Goal: Information Seeking & Learning: Compare options

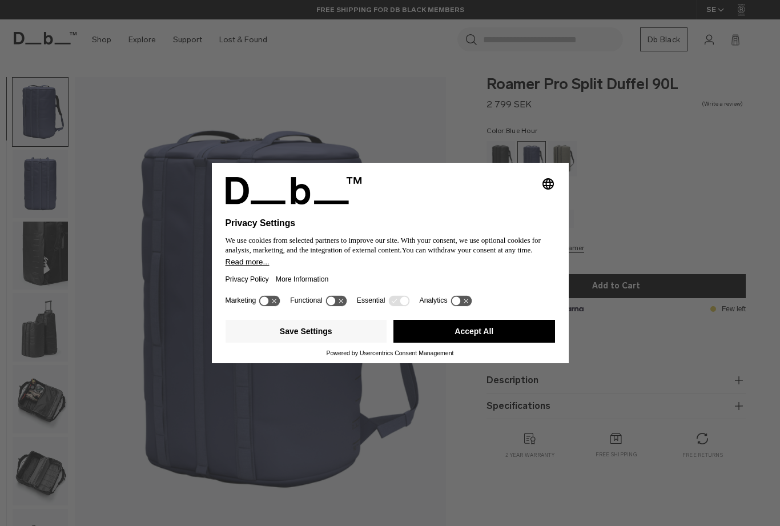
click at [494, 333] on button "Accept All" at bounding box center [474, 331] width 162 height 23
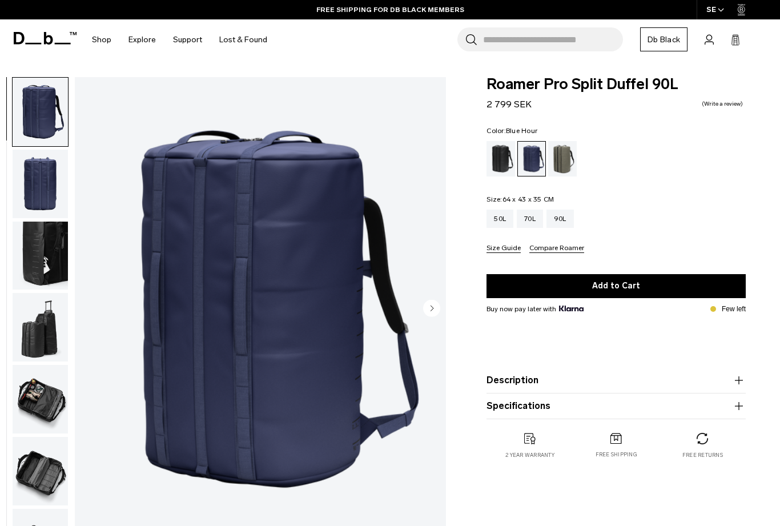
click at [568, 156] on div "Forest Green" at bounding box center [562, 158] width 29 height 35
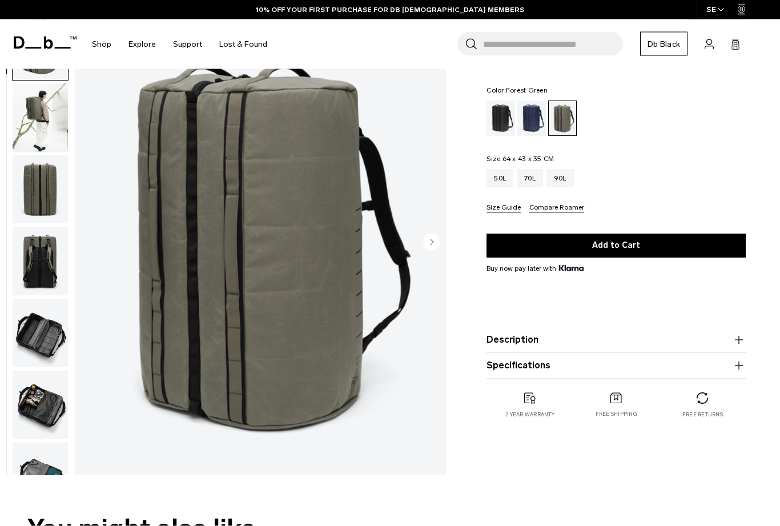
scroll to position [66, 0]
click at [47, 199] on img "button" at bounding box center [40, 190] width 55 height 69
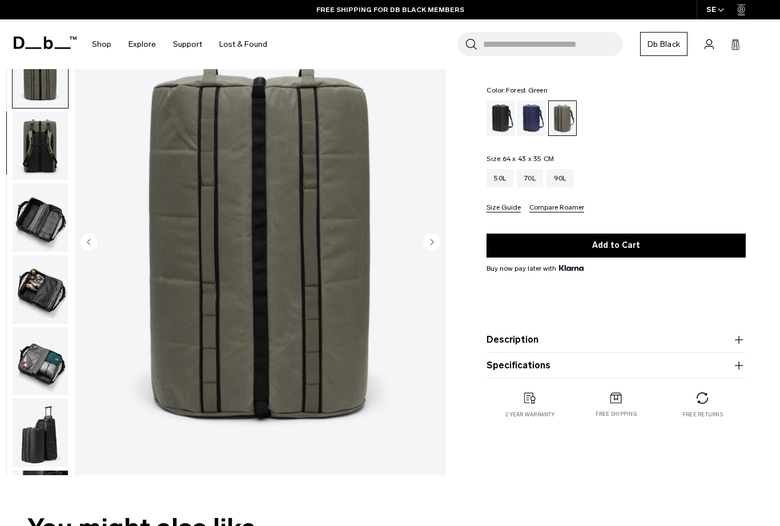
scroll to position [145, 0]
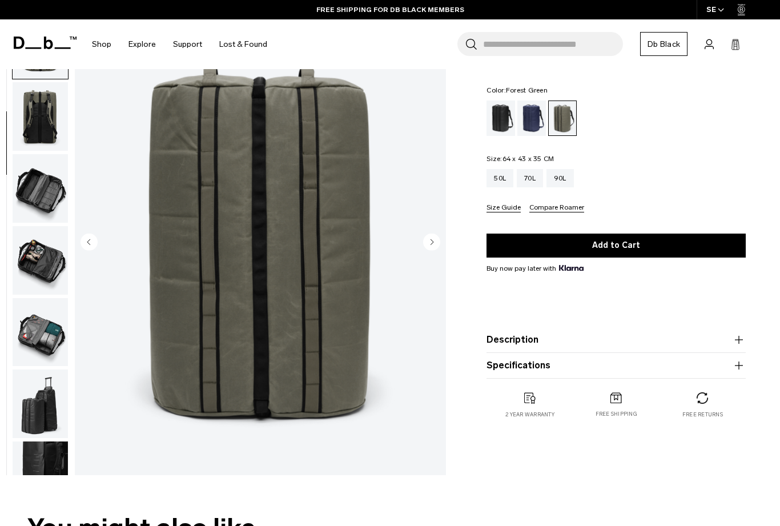
click at [43, 276] on img "button" at bounding box center [40, 260] width 55 height 69
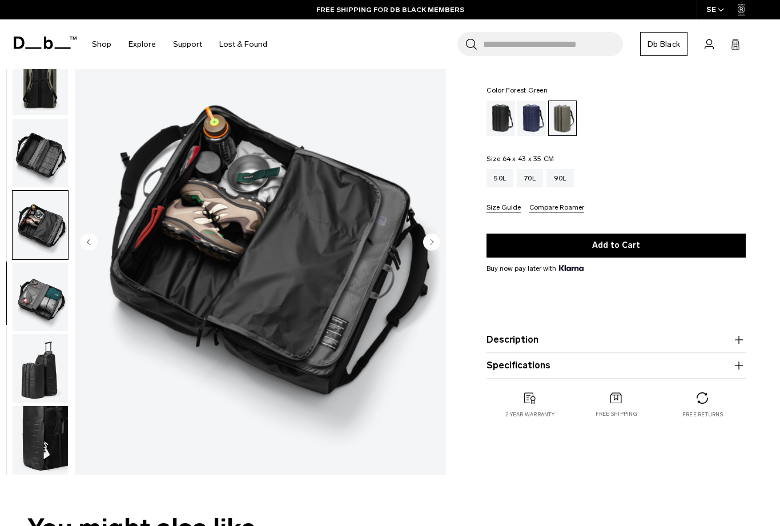
scroll to position [188, 0]
click at [47, 374] on img "button" at bounding box center [40, 368] width 55 height 69
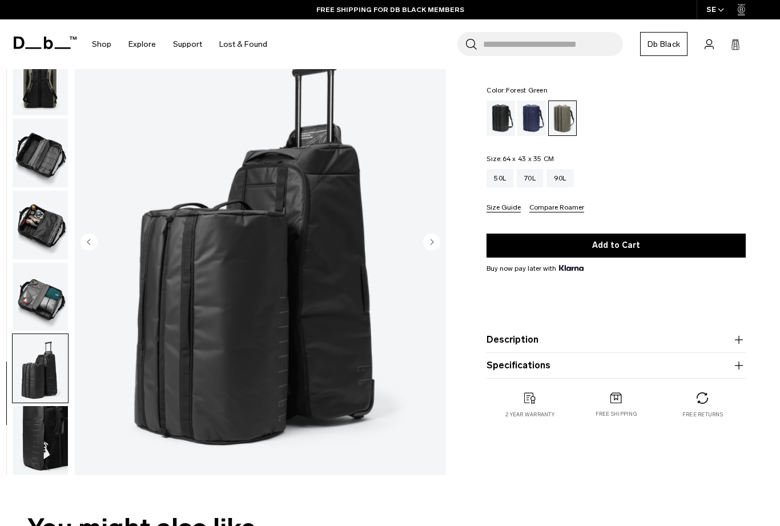
click at [47, 447] on img "button" at bounding box center [40, 440] width 55 height 69
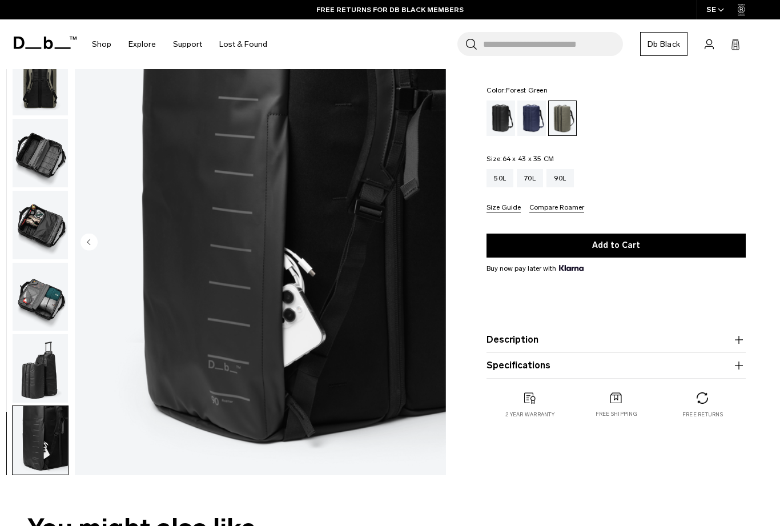
click at [51, 303] on img "button" at bounding box center [40, 297] width 55 height 69
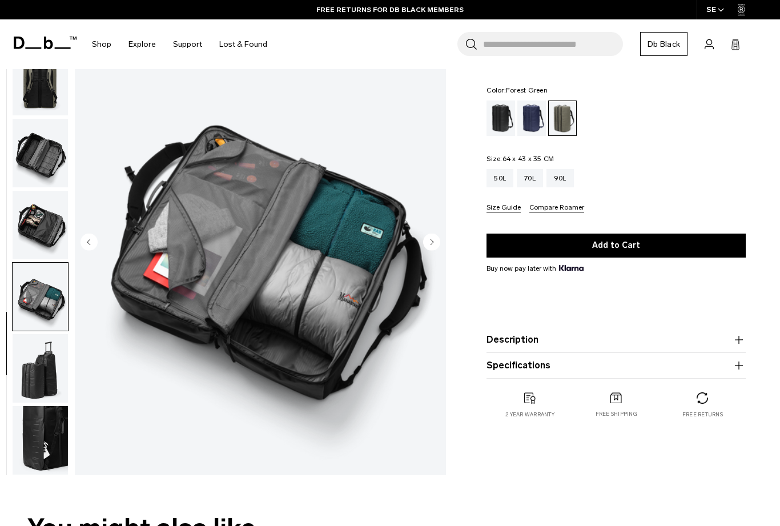
click at [536, 128] on div "Blue Hour" at bounding box center [531, 117] width 29 height 35
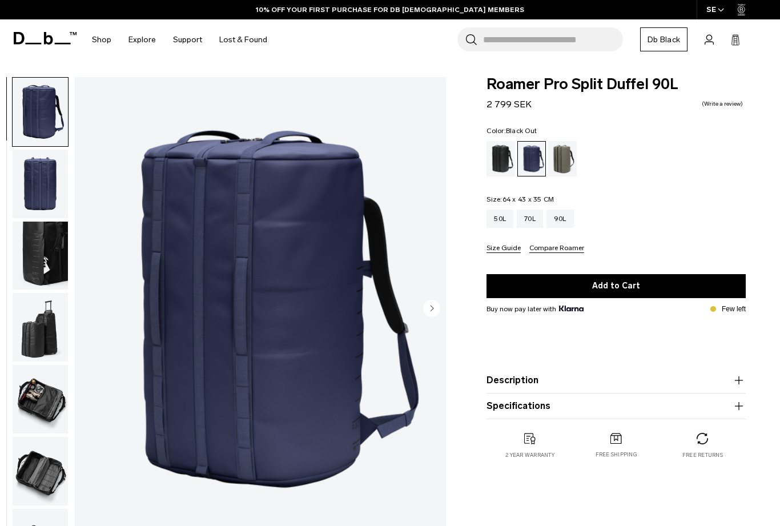
click at [498, 175] on div "Black Out" at bounding box center [500, 158] width 29 height 35
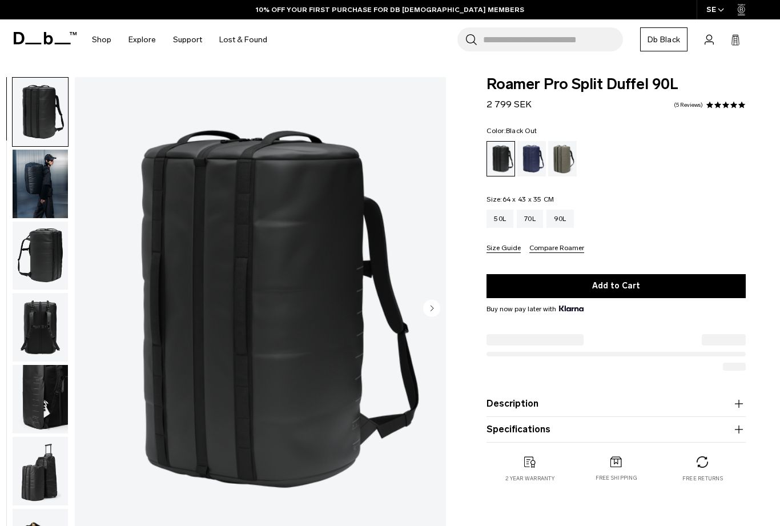
click at [50, 328] on img "button" at bounding box center [40, 327] width 55 height 69
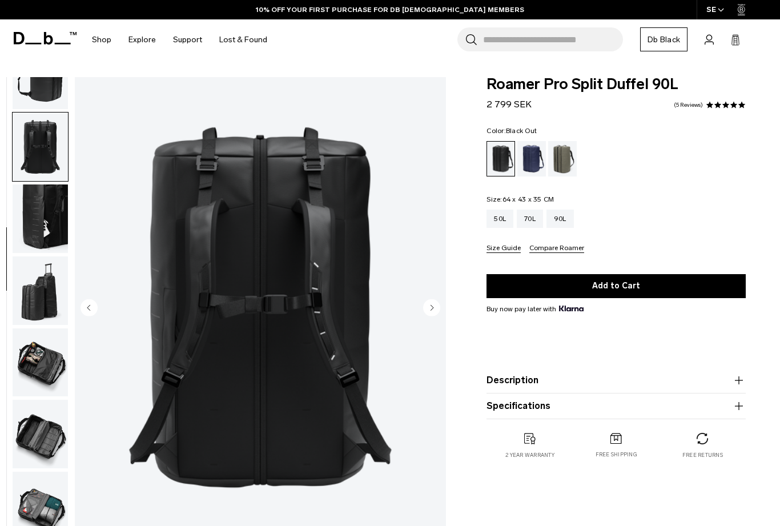
click at [428, 311] on circle "Next slide" at bounding box center [431, 307] width 17 height 17
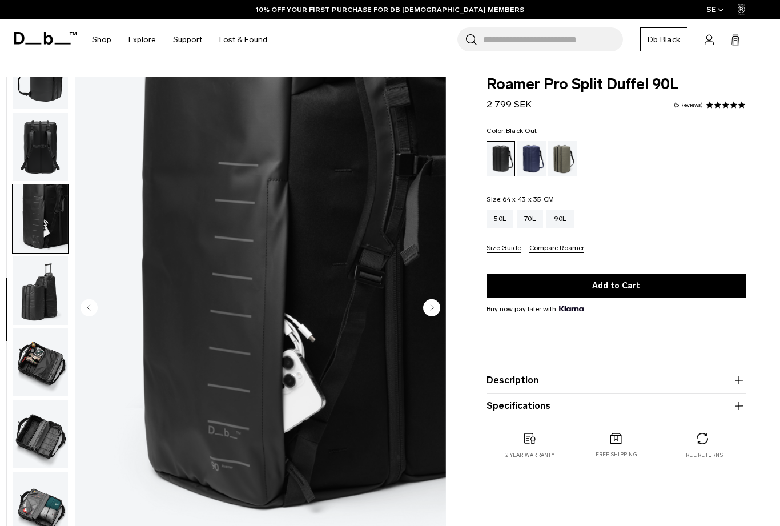
scroll to position [188, 0]
click at [428, 312] on circle "Next slide" at bounding box center [431, 307] width 17 height 17
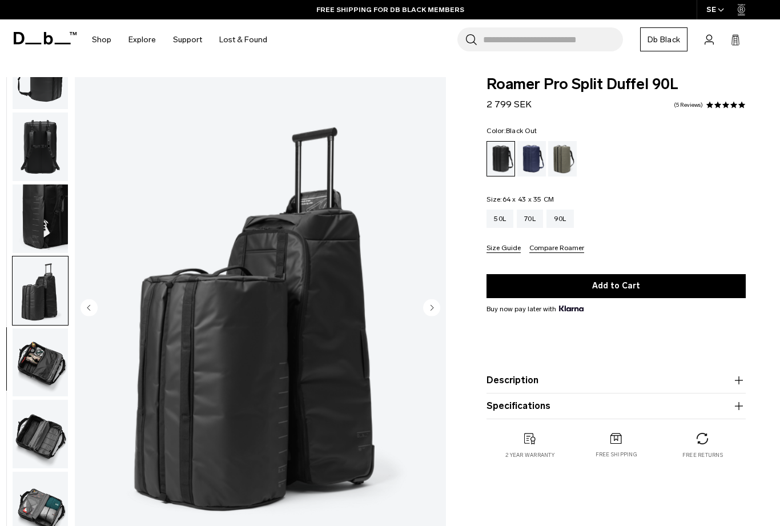
click at [427, 306] on circle "Next slide" at bounding box center [431, 307] width 17 height 17
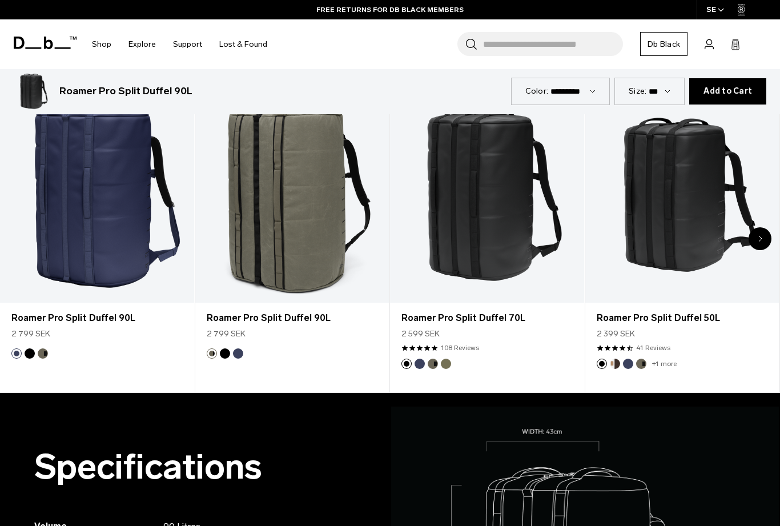
scroll to position [546, 0]
